Goal: Task Accomplishment & Management: Manage account settings

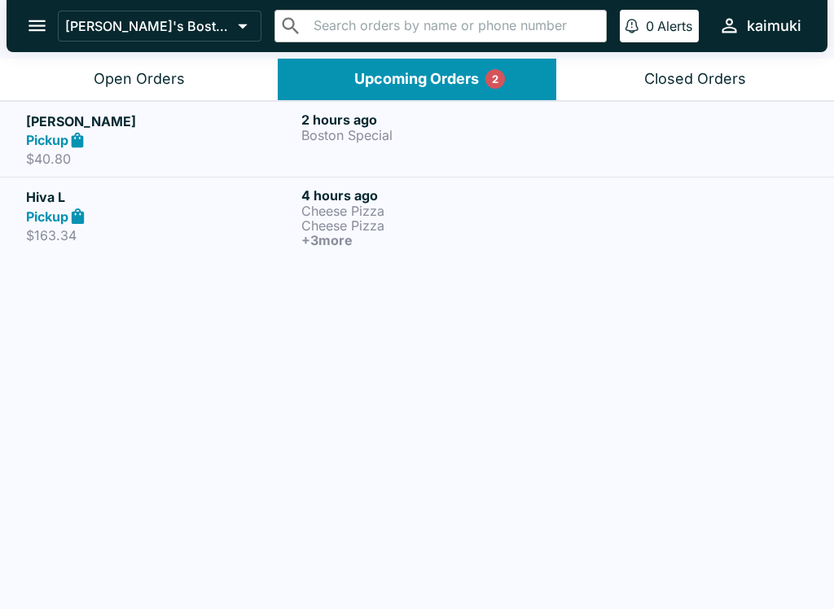
click at [155, 79] on div "Open Orders" at bounding box center [139, 79] width 91 height 19
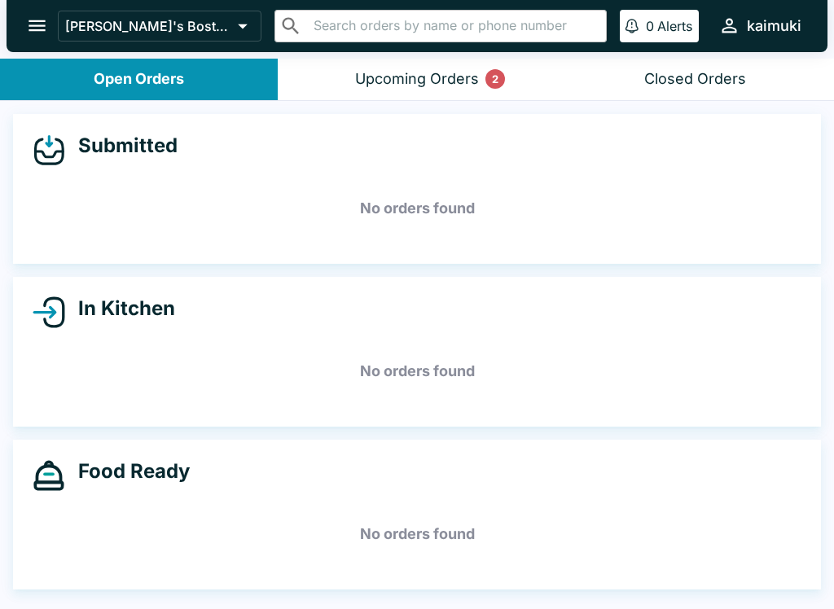
click at [416, 94] on button "Upcoming Orders 2" at bounding box center [417, 80] width 278 height 42
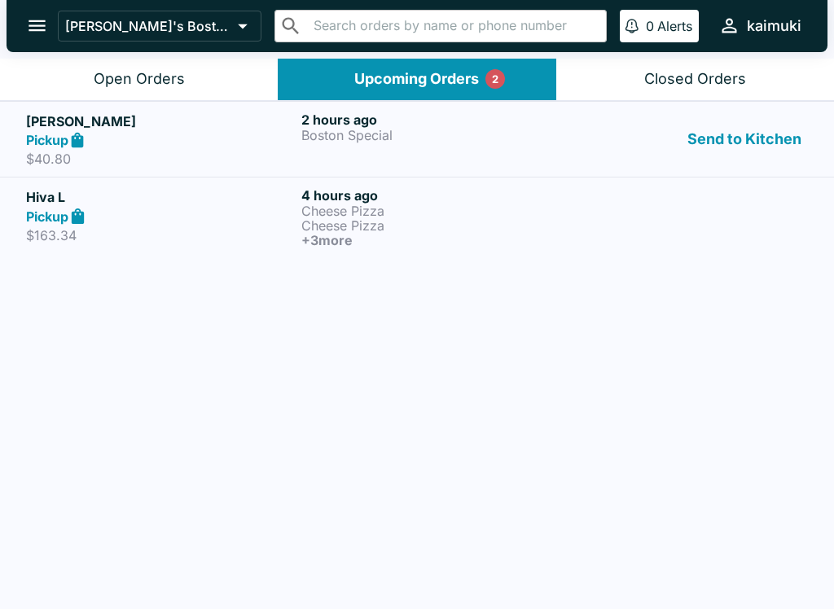
click at [146, 73] on div "Open Orders" at bounding box center [139, 79] width 91 height 19
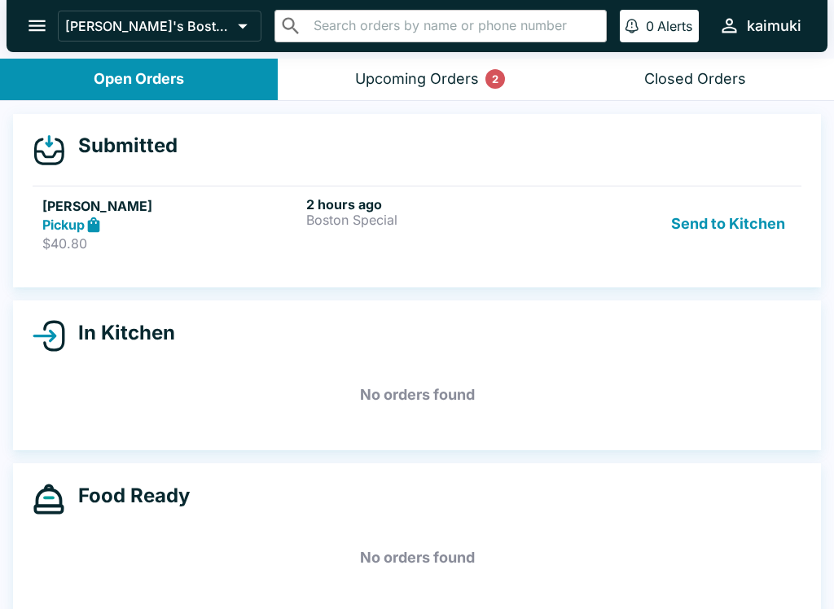
click at [384, 232] on div "2 hours ago Boston Special" at bounding box center [434, 224] width 257 height 56
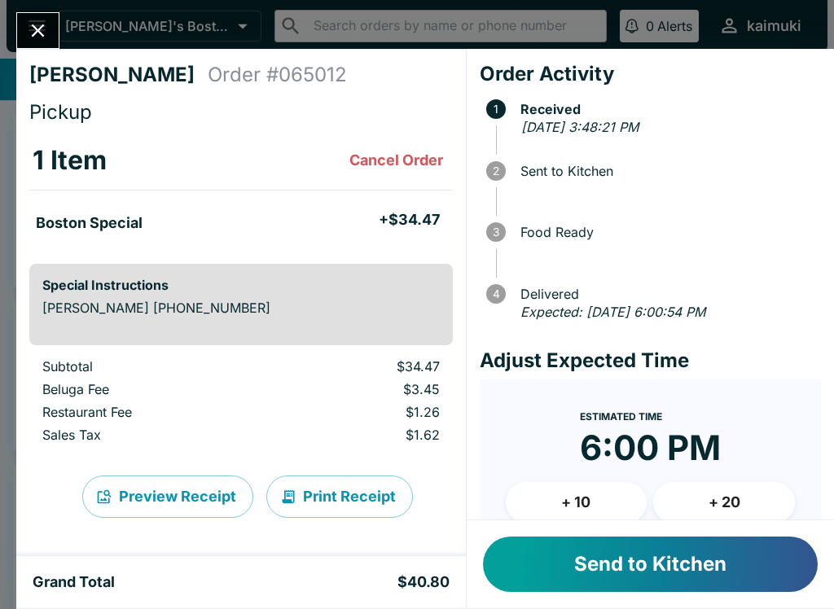
click at [595, 564] on button "Send to Kitchen" at bounding box center [650, 564] width 335 height 55
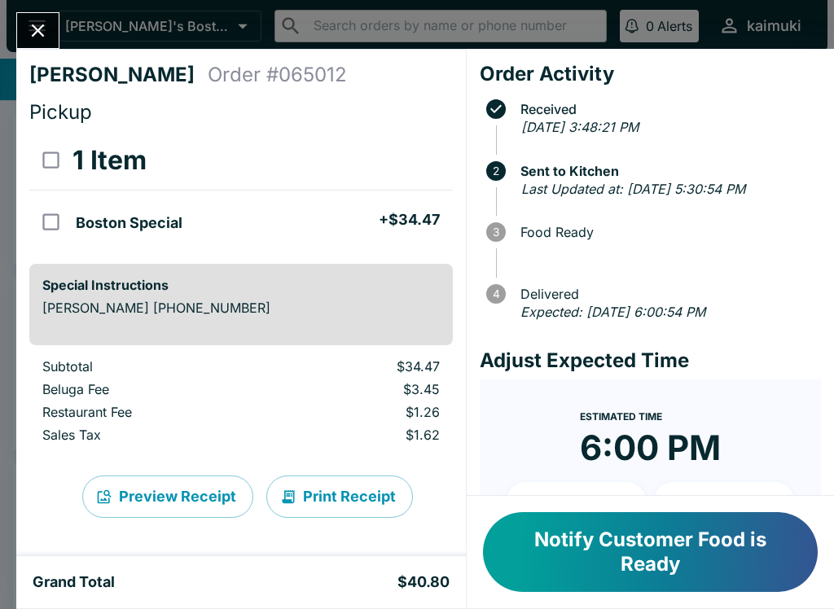
click at [44, 16] on button "Close" at bounding box center [38, 30] width 42 height 35
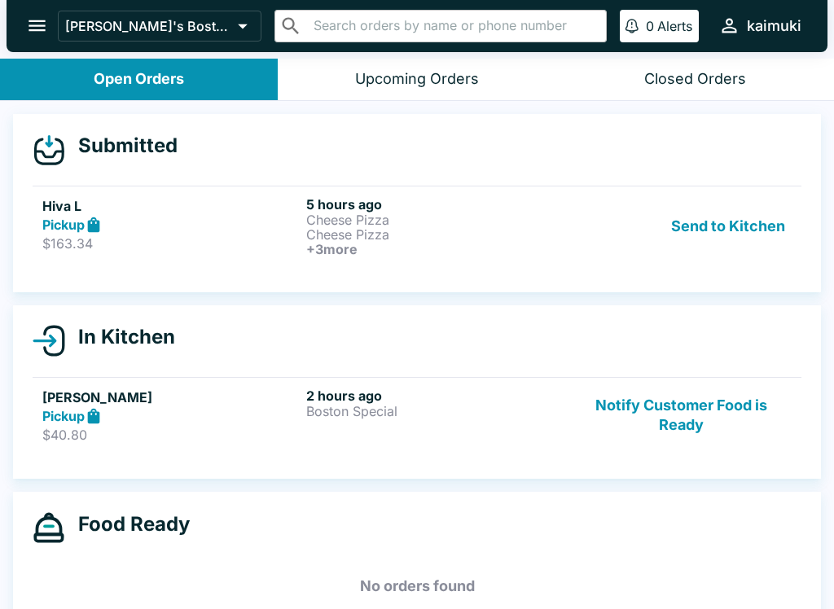
click at [288, 218] on div "Pickup" at bounding box center [170, 225] width 257 height 19
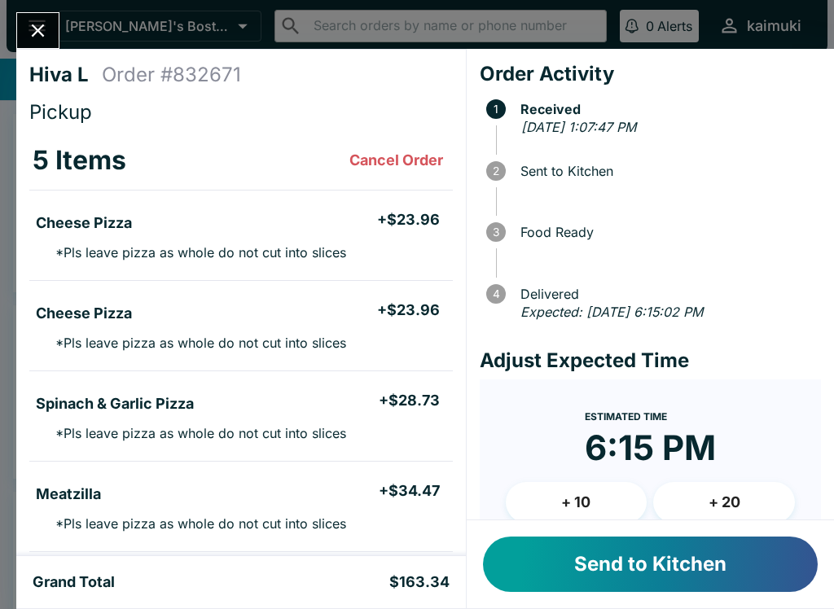
click at [626, 560] on button "Send to Kitchen" at bounding box center [650, 564] width 335 height 55
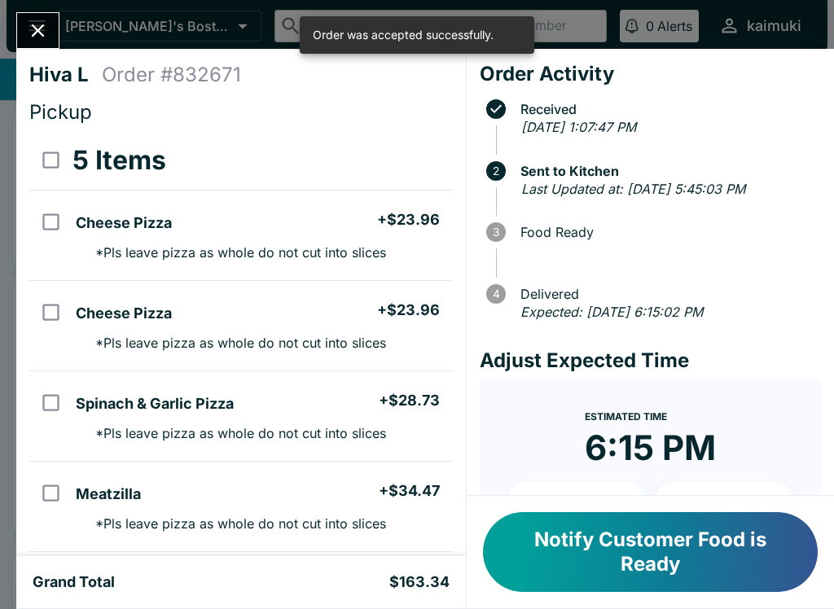
click at [58, 21] on div at bounding box center [37, 30] width 43 height 37
click at [32, 31] on icon "Close" at bounding box center [38, 31] width 22 height 22
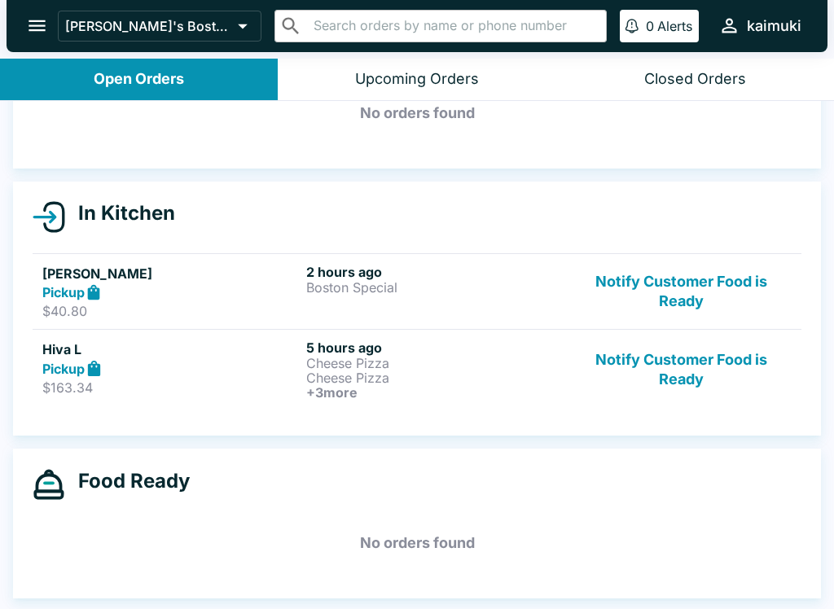
scroll to position [95, 0]
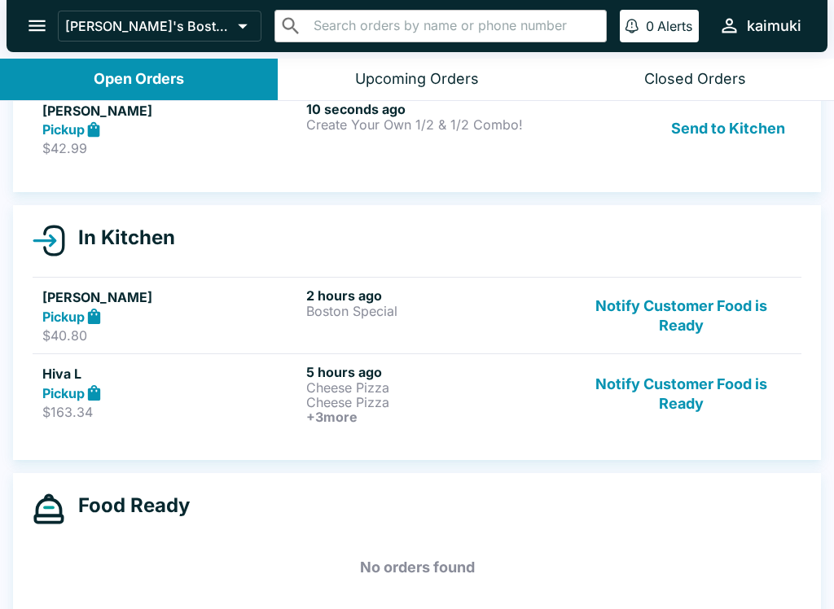
click at [391, 128] on p "Create Your Own 1/2 & 1/2 Combo!" at bounding box center [434, 124] width 257 height 15
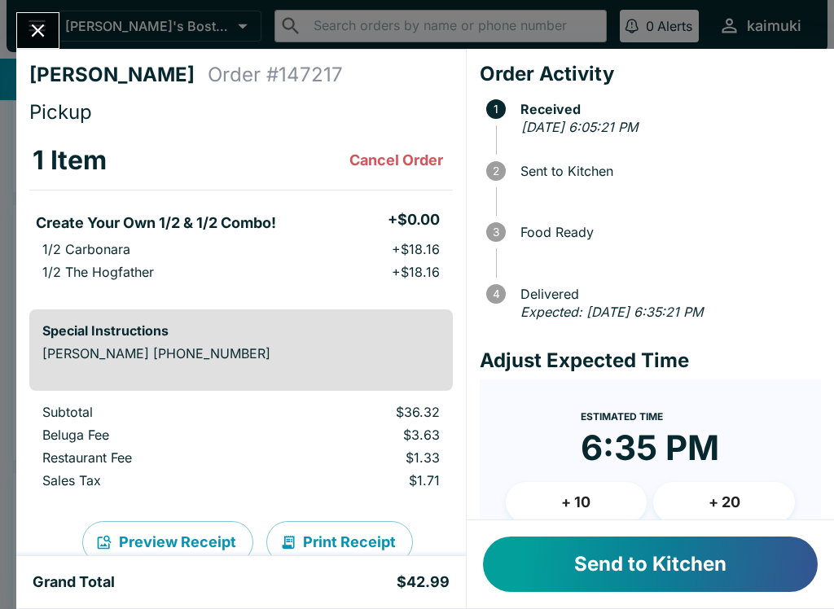
click at [403, 166] on button "Cancel Order" at bounding box center [396, 160] width 107 height 33
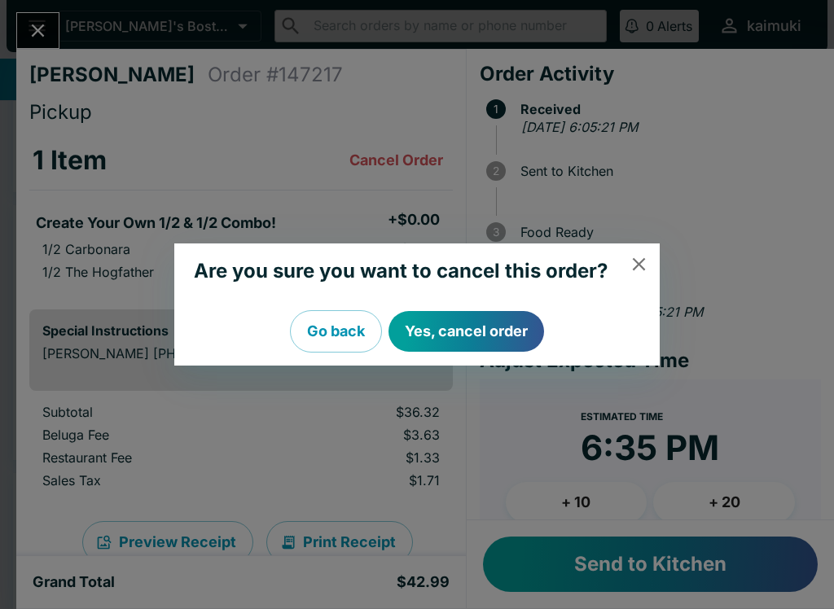
click at [467, 335] on button "Yes, cancel order" at bounding box center [467, 331] width 156 height 41
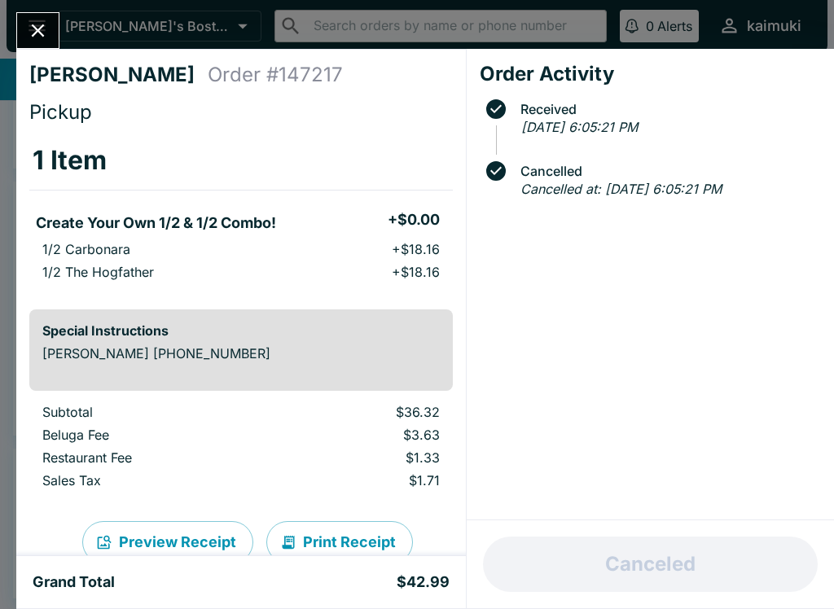
click at [42, 24] on icon "Close" at bounding box center [38, 31] width 22 height 22
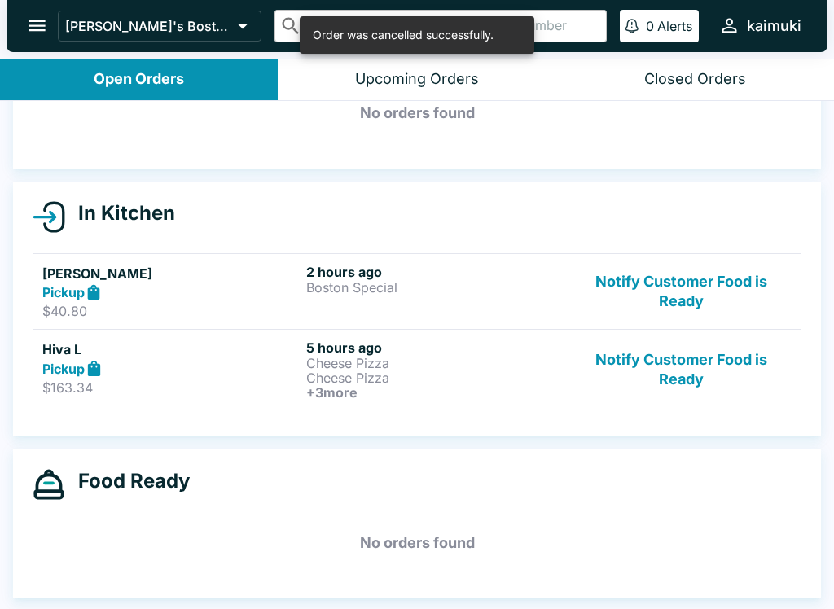
click at [338, 286] on p "Boston Special" at bounding box center [434, 287] width 257 height 15
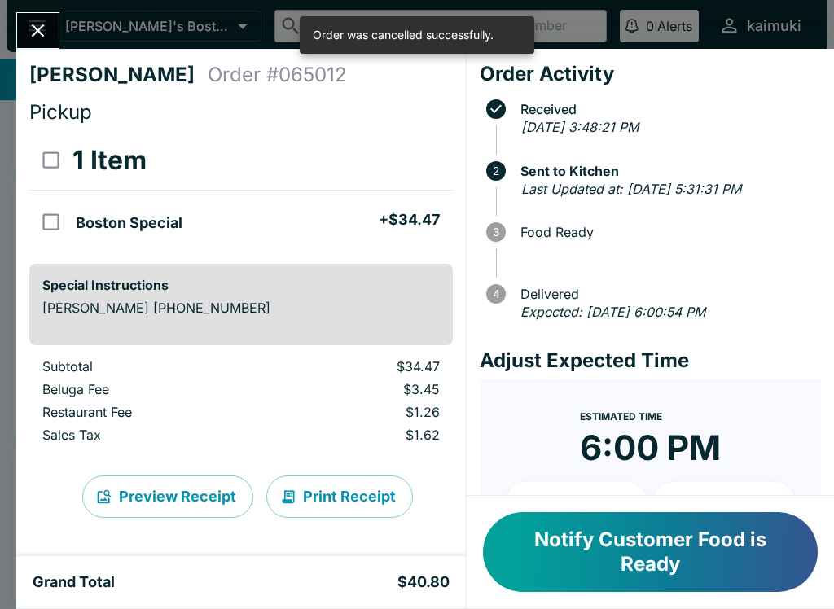
click at [24, 19] on button "Close" at bounding box center [38, 30] width 42 height 35
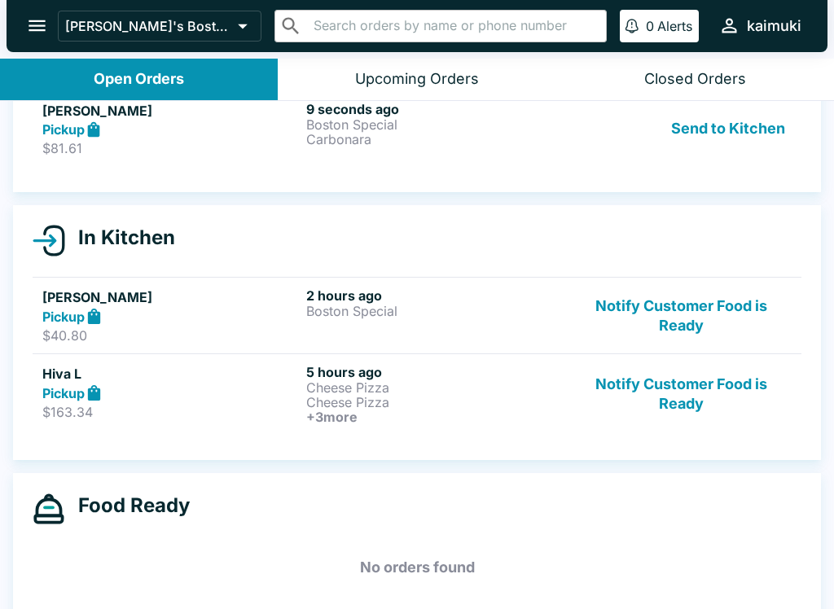
click at [529, 146] on div "9 seconds ago Boston Special Carbonara" at bounding box center [434, 129] width 257 height 56
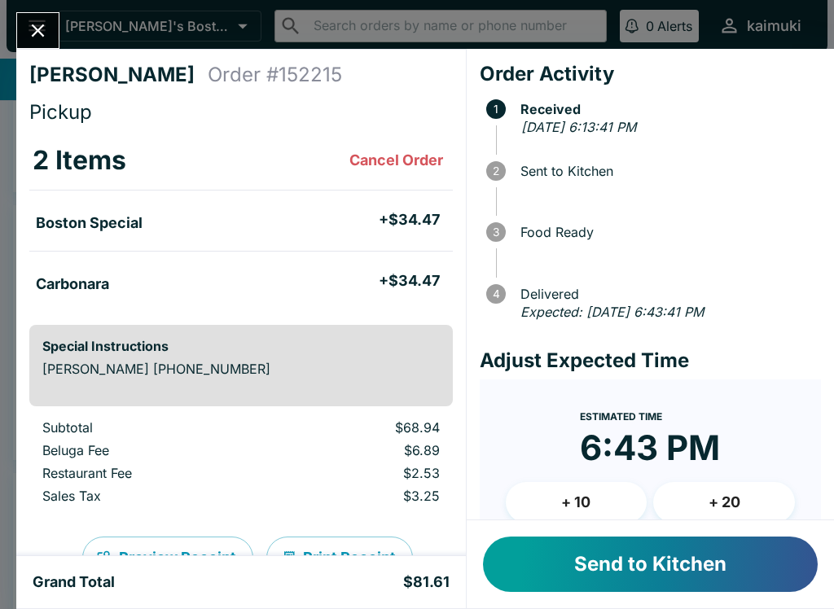
click at [389, 130] on div "[PERSON_NAME] Order # 152215 Pickup 2 Items Cancel Order Boston Special + $34.4…" at bounding box center [241, 302] width 450 height 507
click at [393, 137] on th "2 Items Cancel Order" at bounding box center [241, 160] width 424 height 59
click at [398, 174] on button "Cancel Order" at bounding box center [396, 160] width 107 height 33
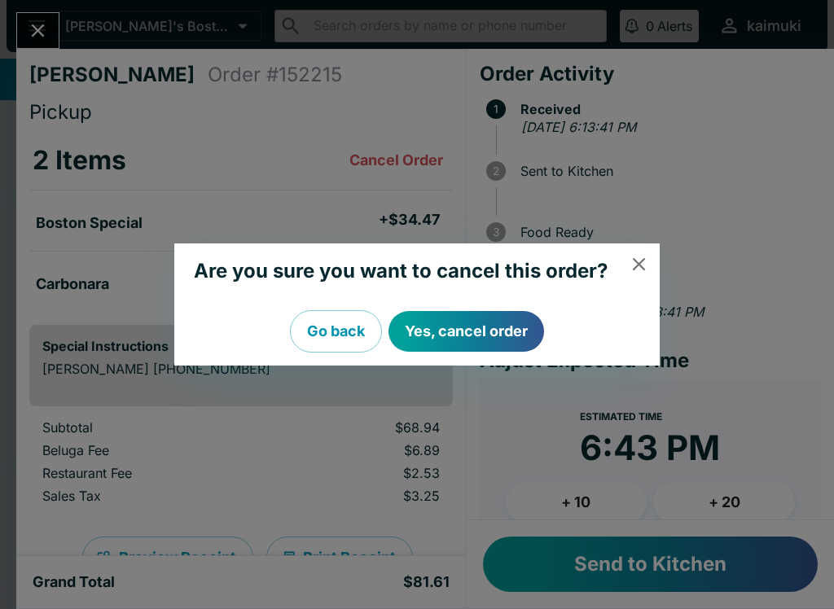
click at [463, 324] on button "Yes, cancel order" at bounding box center [467, 331] width 156 height 41
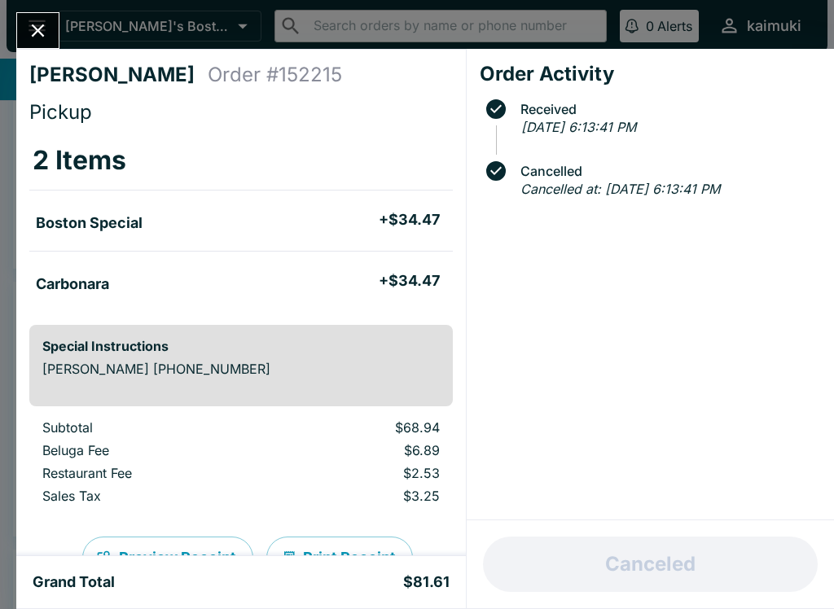
click at [63, 54] on div "[PERSON_NAME] Order # 152215 Pickup 2 Items Boston Special + $34.47 Carbonara +…" at bounding box center [241, 302] width 450 height 507
click at [29, 33] on icon "Close" at bounding box center [38, 31] width 22 height 22
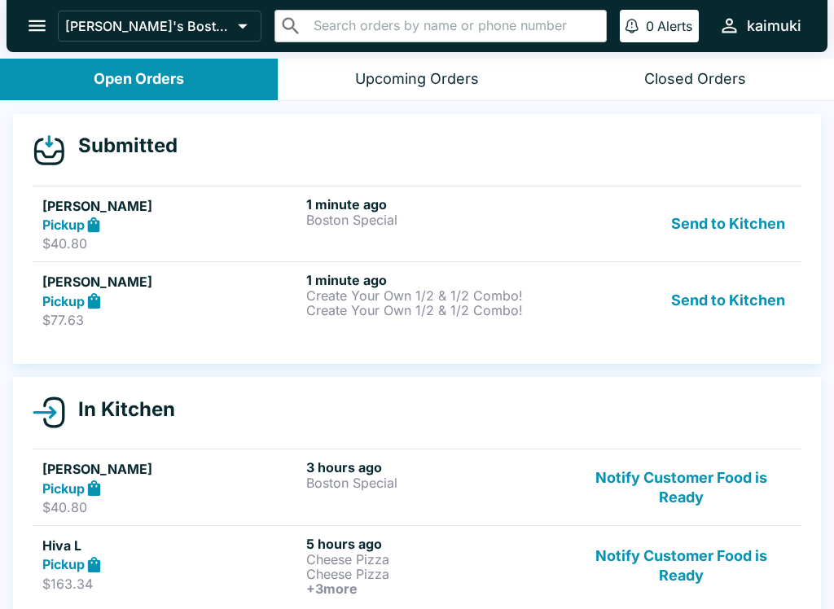
click at [183, 213] on h5 "[PERSON_NAME]" at bounding box center [170, 206] width 257 height 20
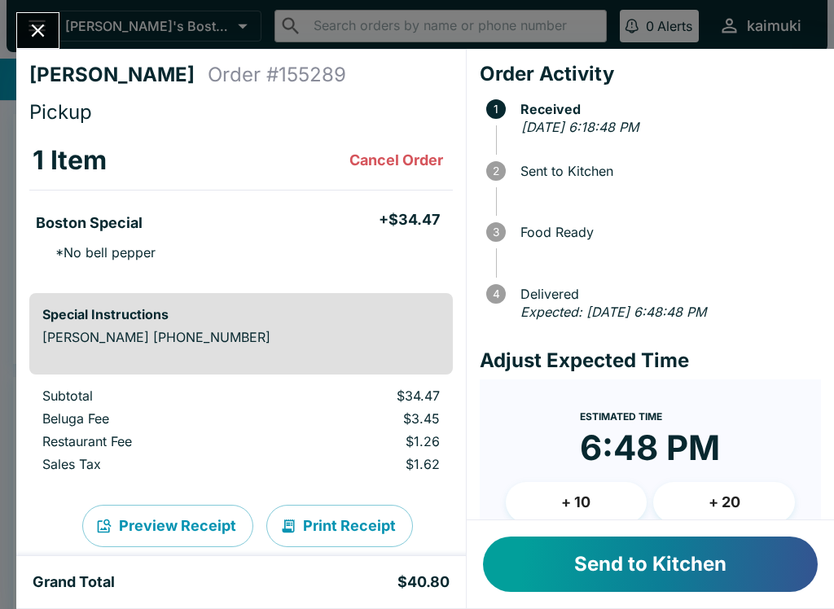
click at [402, 144] on button "Cancel Order" at bounding box center [396, 160] width 107 height 33
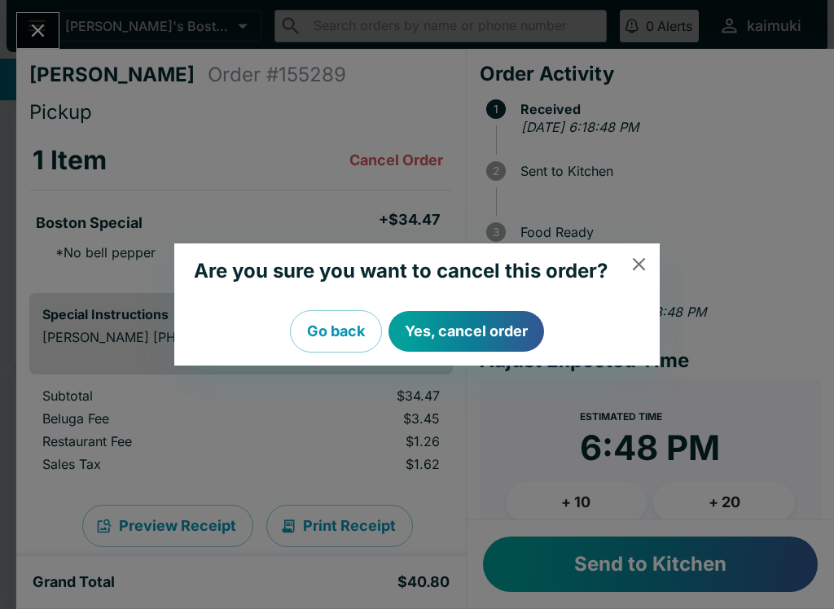
click at [477, 323] on button "Yes, cancel order" at bounding box center [467, 331] width 156 height 41
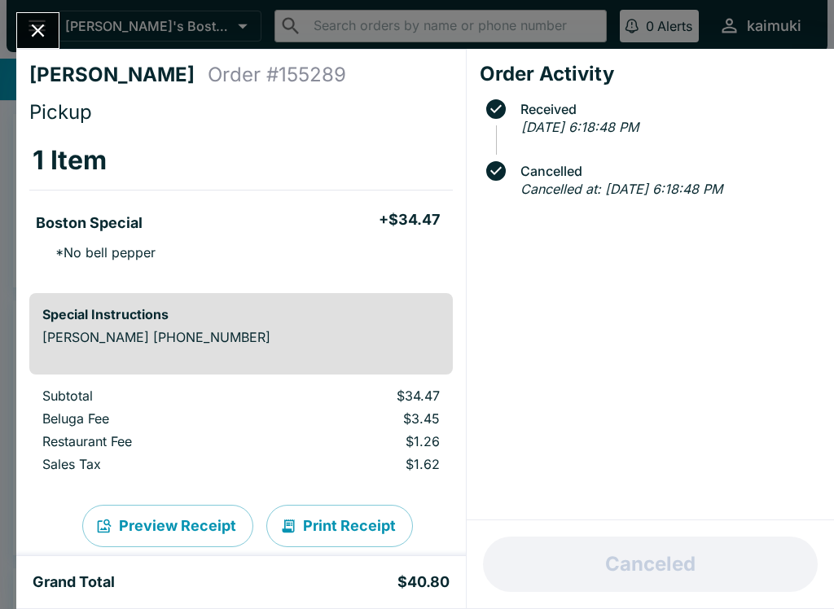
click at [54, 19] on button "Close" at bounding box center [38, 30] width 42 height 35
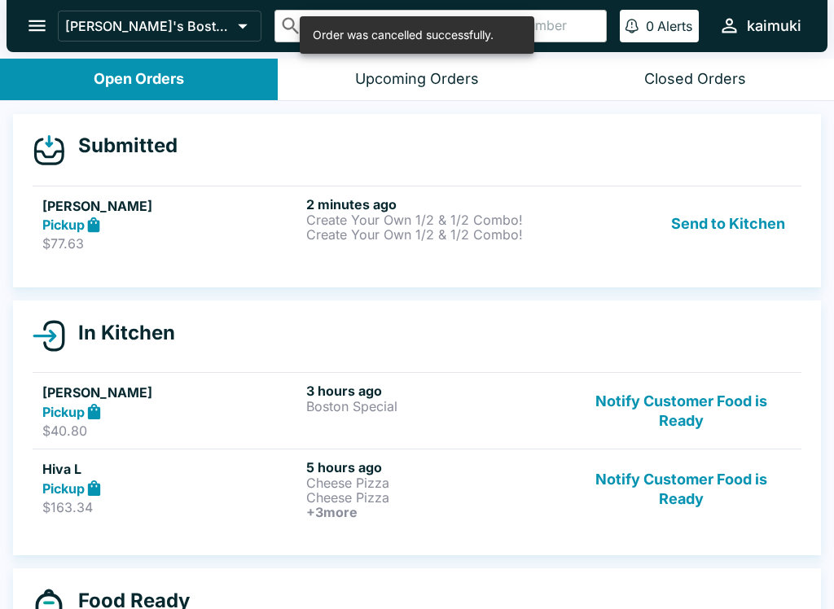
click at [215, 227] on div "Pickup" at bounding box center [170, 225] width 257 height 19
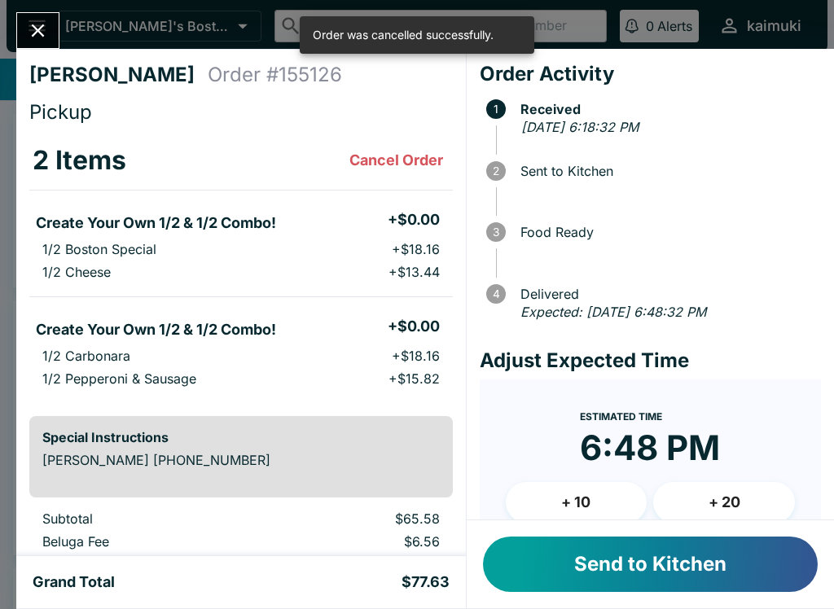
click at [207, 222] on h5 "Create Your Own 1/2 & 1/2 Combo!" at bounding box center [156, 223] width 240 height 20
click at [393, 156] on button "Cancel Order" at bounding box center [396, 160] width 107 height 33
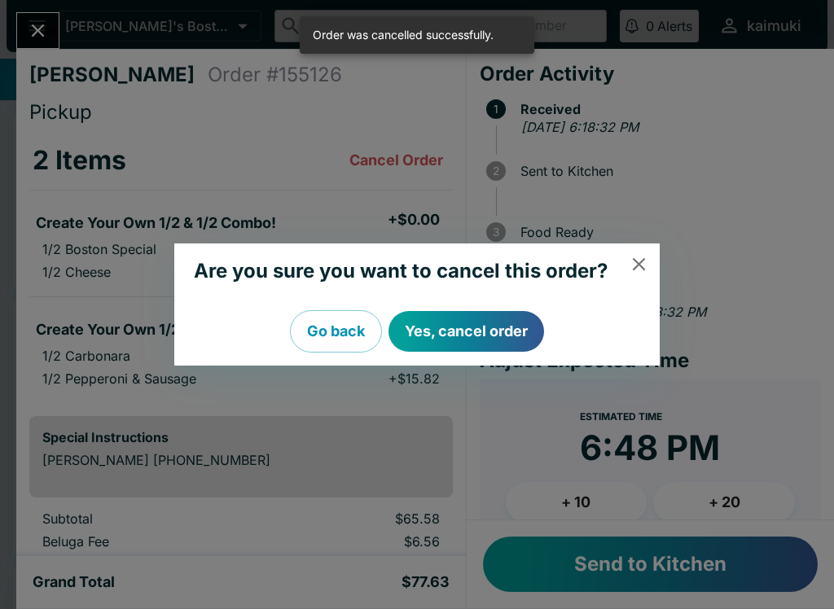
click at [442, 327] on button "Yes, cancel order" at bounding box center [467, 331] width 156 height 41
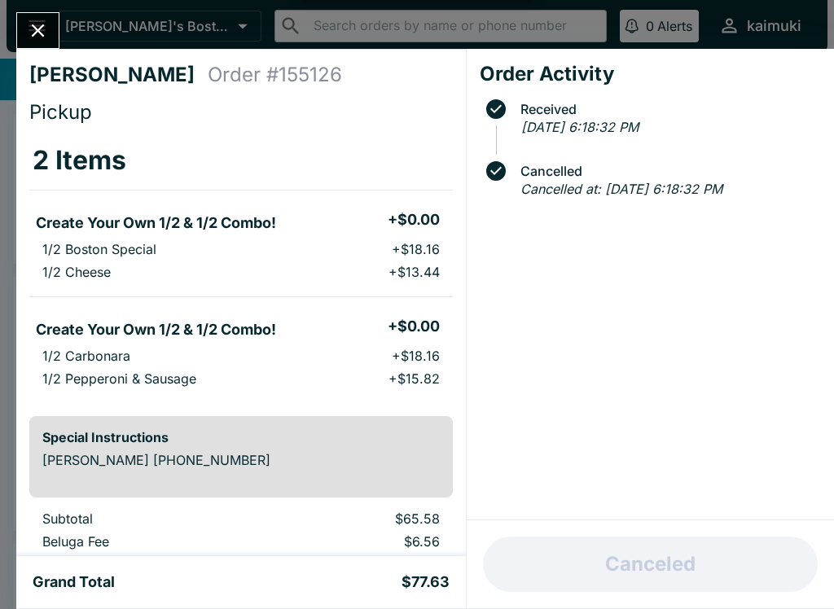
click at [11, 24] on div "[PERSON_NAME] Order # 155126 Pickup 2 Items Create Your Own 1/2 & 1/2 Combo! + …" at bounding box center [417, 304] width 834 height 609
